Goal: Entertainment & Leisure: Consume media (video, audio)

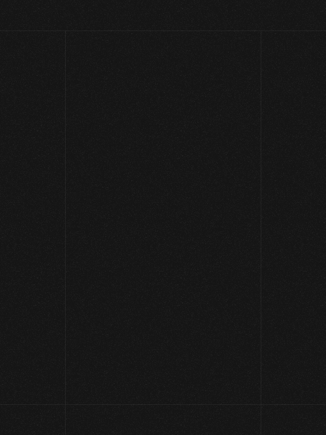
scroll to position [100, 0]
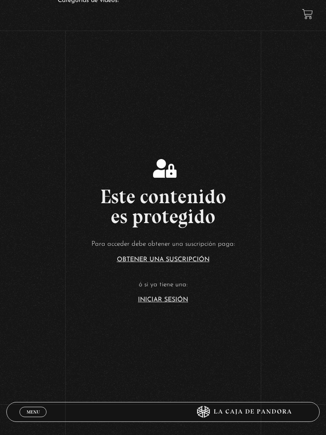
click at [172, 300] on article "Para acceder debe obtener una suscripción paga: Obtener una suscripción ó si ya…" at bounding box center [163, 270] width 326 height 65
click at [180, 303] on link "Iniciar Sesión" at bounding box center [163, 299] width 50 height 6
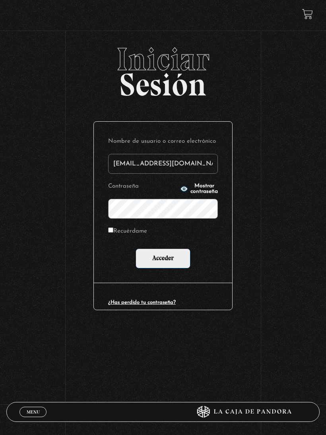
type input "drivasesquivel@gmail.com"
click at [163, 258] on input "Acceder" at bounding box center [162, 258] width 55 height 20
click at [147, 235] on label "Recuérdame" at bounding box center [127, 232] width 39 height 12
click at [113, 232] on input "Recuérdame" at bounding box center [110, 229] width 5 height 5
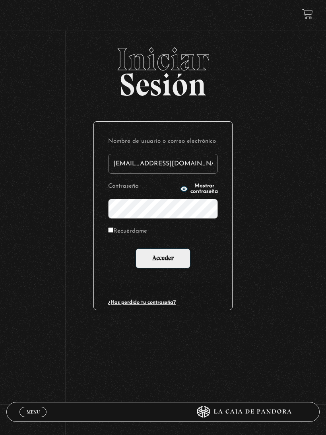
checkbox input "true"
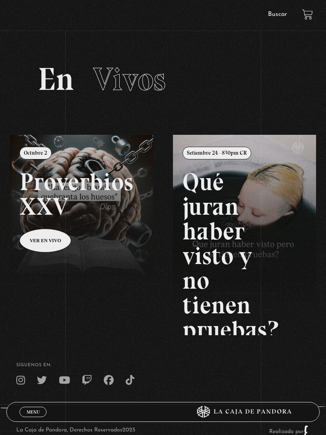
click at [41, 414] on link "Menu Cerrar" at bounding box center [32, 411] width 27 height 10
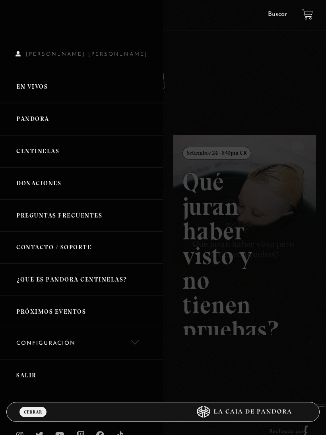
click at [81, 121] on link "Pandora" at bounding box center [81, 119] width 163 height 32
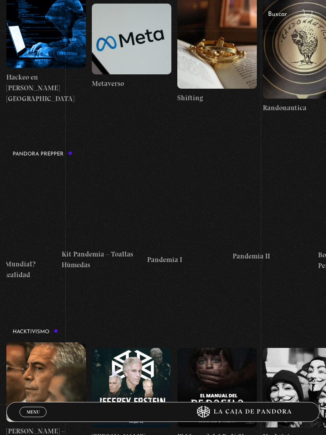
scroll to position [0, 1514]
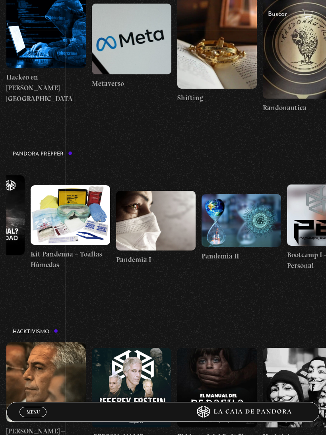
click at [242, 219] on figure at bounding box center [240, 220] width 79 height 53
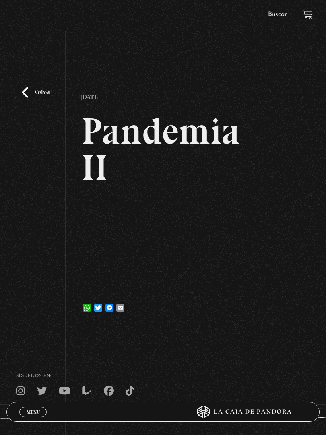
click at [33, 98] on link "Volver" at bounding box center [36, 92] width 29 height 11
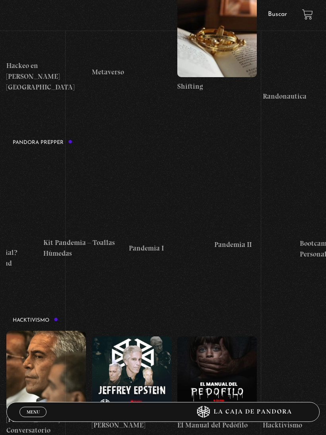
scroll to position [0, 1482]
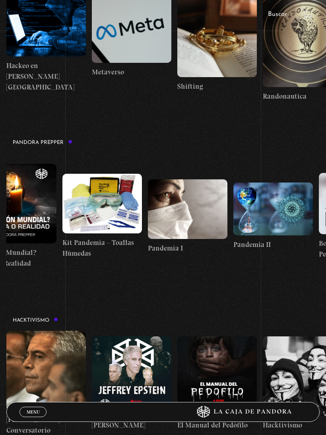
click at [270, 209] on figure at bounding box center [272, 208] width 79 height 53
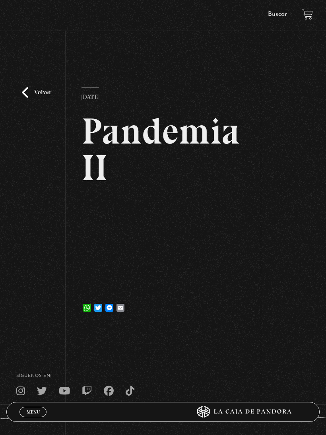
click at [30, 97] on link "Volver" at bounding box center [36, 92] width 29 height 11
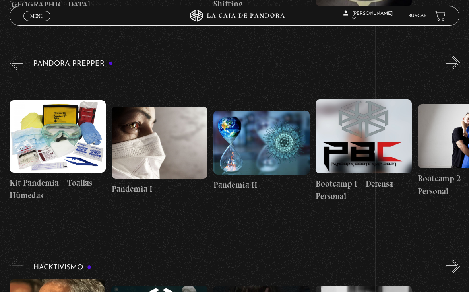
scroll to position [1891, 0]
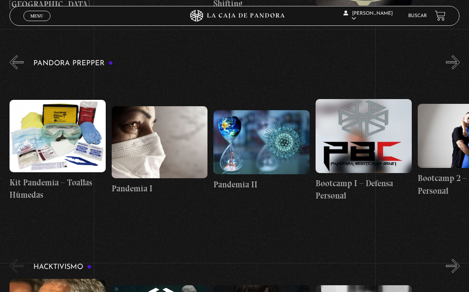
click at [268, 135] on figure at bounding box center [261, 142] width 96 height 64
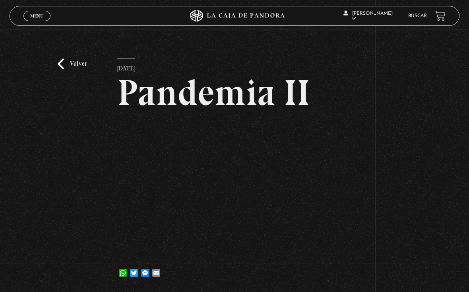
click at [78, 69] on link "Volver" at bounding box center [72, 63] width 29 height 11
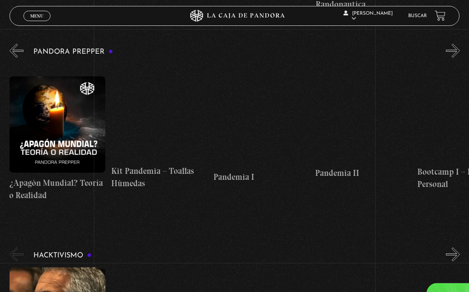
scroll to position [0, 1739]
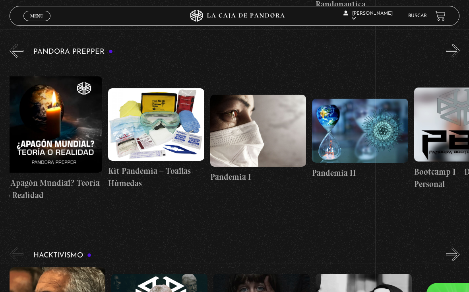
click at [370, 120] on figure at bounding box center [360, 131] width 96 height 64
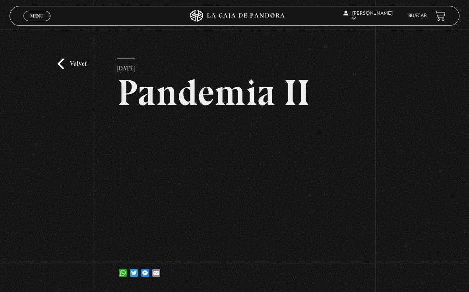
click at [84, 57] on div "Volver 10 octubre, 2021 Pandemia II WhatsApp Twitter Messenger Email" at bounding box center [234, 160] width 469 height 262
click at [80, 62] on link "Volver" at bounding box center [72, 63] width 29 height 11
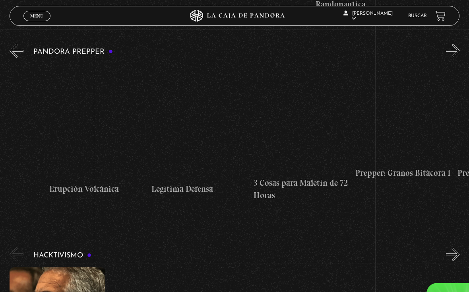
scroll to position [0, 776]
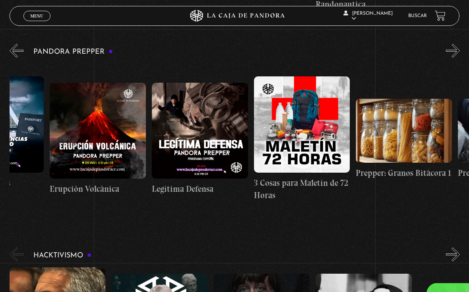
click at [220, 128] on figure at bounding box center [200, 131] width 96 height 96
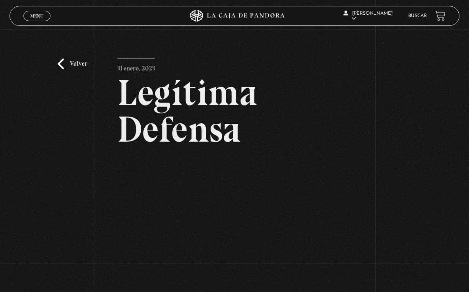
click at [72, 69] on link "Volver" at bounding box center [72, 63] width 29 height 11
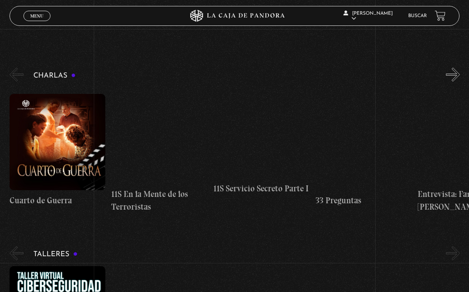
scroll to position [95, 0]
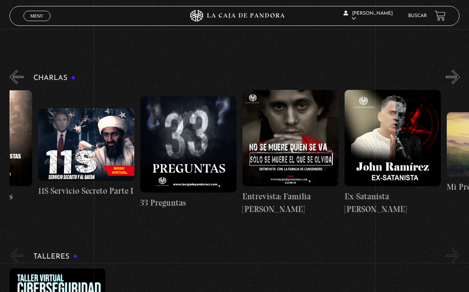
click at [31, 17] on span "Menu" at bounding box center [36, 16] width 13 height 5
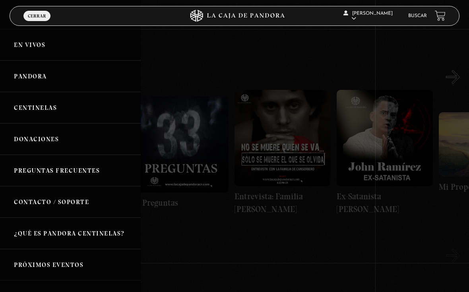
scroll to position [0, 184]
click at [24, 111] on link "Centinelas" at bounding box center [70, 107] width 141 height 31
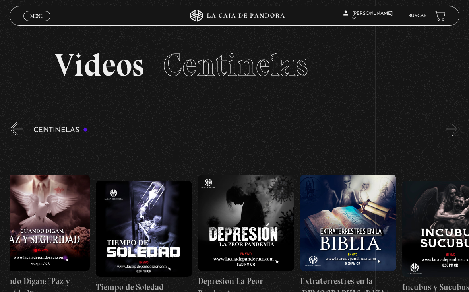
click at [370, 90] on section "Videos Centinelas" at bounding box center [234, 74] width 469 height 91
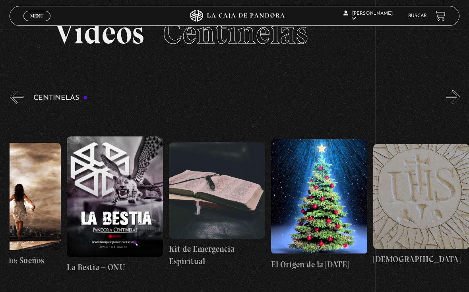
scroll to position [0, 7700]
click at [34, 18] on span "Menu" at bounding box center [36, 16] width 13 height 5
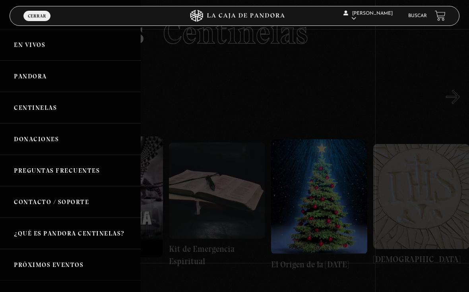
click at [70, 72] on link "Pandora" at bounding box center [70, 75] width 141 height 31
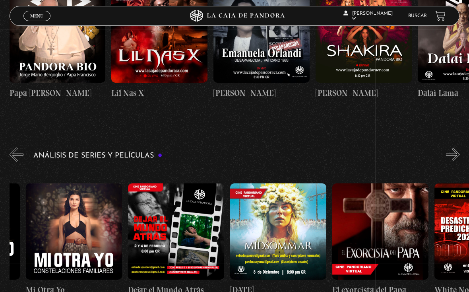
scroll to position [0, 336]
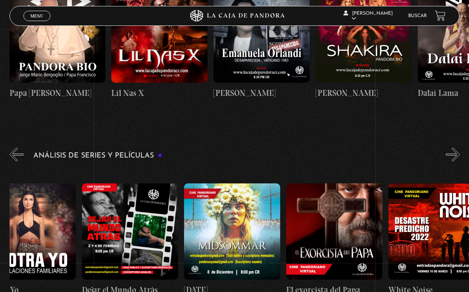
click at [265, 220] on figure at bounding box center [232, 231] width 96 height 96
